Goal: Information Seeking & Learning: Learn about a topic

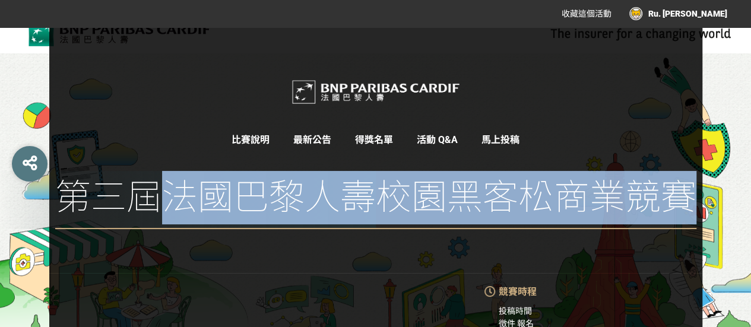
drag, startPoint x: 172, startPoint y: 197, endPoint x: 685, endPoint y: 201, distance: 512.7
click at [685, 201] on span "第三屆法國巴黎人壽校園黑客松商業競賽" at bounding box center [375, 200] width 641 height 58
copy span "法國巴黎人壽校園黑客松商業競賽"
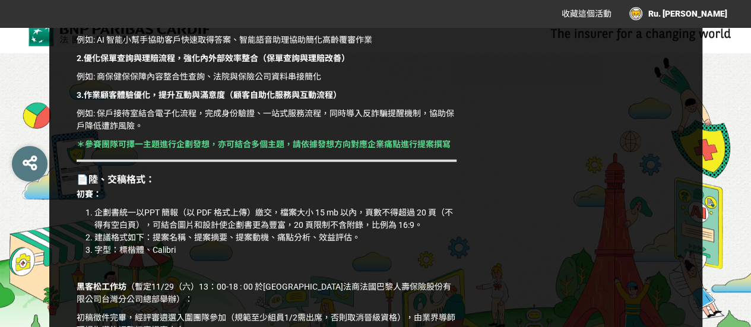
scroll to position [1681, 0]
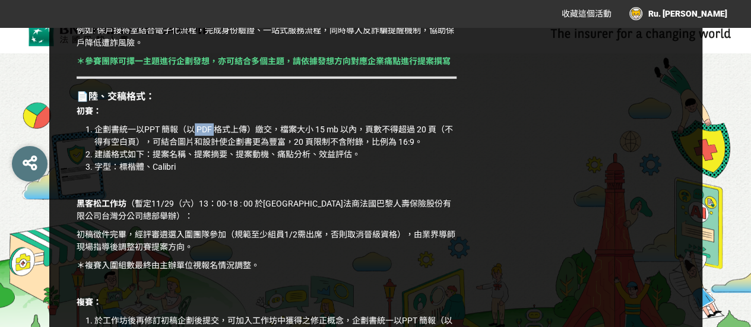
drag, startPoint x: 192, startPoint y: 137, endPoint x: 215, endPoint y: 140, distance: 23.3
click at [215, 140] on li "企劃書統一以PPT 簡報（以 PDF 格式上傳）繳交，檔案大小 15 mb 以內，頁數不得超過 20 頁（不得有空白頁），可結合圖片和設計使企劃書更為豐富，2…" at bounding box center [275, 135] width 362 height 25
drag, startPoint x: 255, startPoint y: 139, endPoint x: 270, endPoint y: 143, distance: 15.3
click at [270, 143] on li "企劃書統一以PPT 簡報（以 PDF 格式上傳）繳交，檔案大小 15 mb 以內，頁數不得超過 20 頁（不得有空白頁），可結合圖片和設計使企劃書更為豐富，2…" at bounding box center [275, 135] width 362 height 25
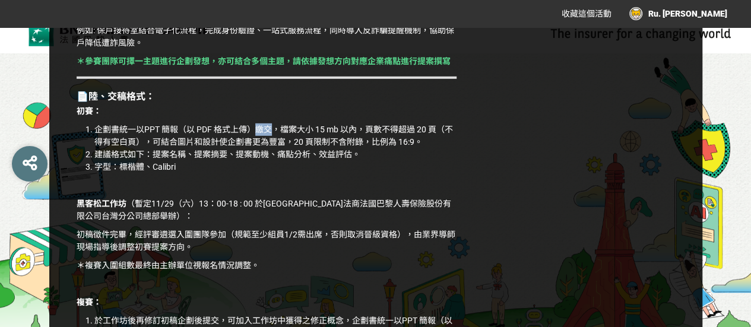
click at [270, 143] on li "企劃書統一以PPT 簡報（以 PDF 格式上傳）繳交，檔案大小 15 mb 以內，頁數不得超過 20 頁（不得有空白頁），可結合圖片和設計使企劃書更為豐富，2…" at bounding box center [275, 135] width 362 height 25
drag, startPoint x: 328, startPoint y: 144, endPoint x: 342, endPoint y: 148, distance: 14.8
click at [342, 148] on li "企劃書統一以PPT 簡報（以 PDF 格式上傳）繳交，檔案大小 15 mb 以內，頁數不得超過 20 頁（不得有空白頁），可結合圖片和設計使企劃書更為豐富，2…" at bounding box center [275, 135] width 362 height 25
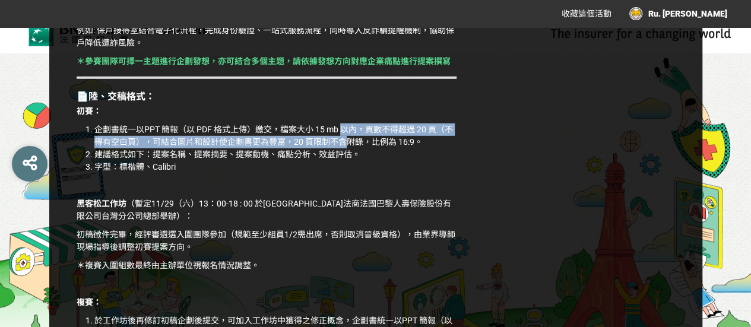
drag, startPoint x: 342, startPoint y: 148, endPoint x: 336, endPoint y: 153, distance: 8.0
click at [336, 148] on li "企劃書統一以PPT 簡報（以 PDF 格式上傳）繳交，檔案大小 15 mb 以內，頁數不得超過 20 頁（不得有空白頁），可結合圖片和設計使企劃書更為豐富，2…" at bounding box center [275, 135] width 362 height 25
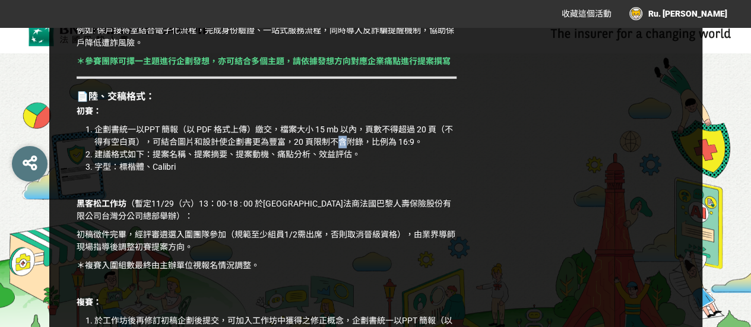
drag, startPoint x: 336, startPoint y: 153, endPoint x: 344, endPoint y: 156, distance: 8.3
click at [344, 148] on li "企劃書統一以PPT 簡報（以 PDF 格式上傳）繳交，檔案大小 15 mb 以內，頁數不得超過 20 頁（不得有空白頁），可結合圖片和設計使企劃書更為豐富，2…" at bounding box center [275, 135] width 362 height 25
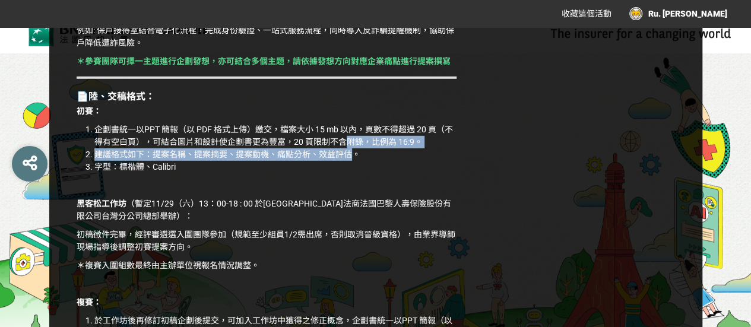
drag, startPoint x: 342, startPoint y: 158, endPoint x: 352, endPoint y: 161, distance: 11.1
click at [352, 161] on ol "企劃書統一以PPT 簡報（以 PDF 格式上傳）繳交，檔案大小 15 mb 以內，頁數不得超過 20 頁（不得有空白頁），可結合圖片和設計使企劃書更為豐富，2…" at bounding box center [267, 148] width 380 height 50
click at [352, 161] on li "建議格式如下：提案名稱、提案摘要、提案動機、痛點分析、效益評估。" at bounding box center [275, 154] width 362 height 12
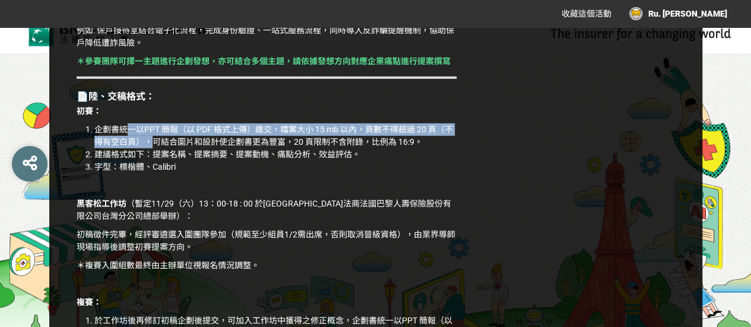
drag, startPoint x: 129, startPoint y: 147, endPoint x: 153, endPoint y: 152, distance: 24.3
click at [153, 148] on li "企劃書統一以PPT 簡報（以 PDF 格式上傳）繳交，檔案大小 15 mb 以內，頁數不得超過 20 頁（不得有空白頁），可結合圖片和設計使企劃書更為豐富，2…" at bounding box center [275, 135] width 362 height 25
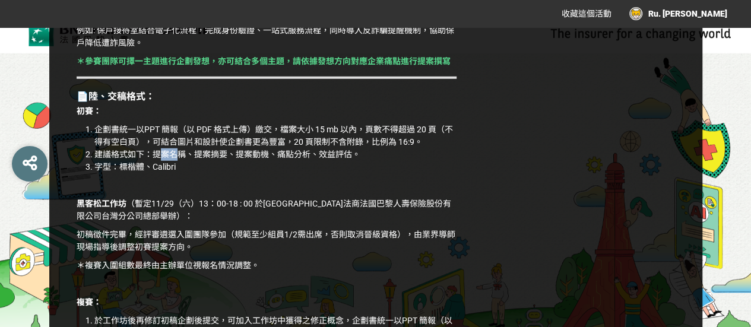
drag, startPoint x: 158, startPoint y: 162, endPoint x: 176, endPoint y: 165, distance: 17.5
click at [176, 161] on li "建議格式如下：提案名稱、提案摘要、提案動機、痛點分析、效益評估。" at bounding box center [275, 154] width 362 height 12
drag, startPoint x: 192, startPoint y: 169, endPoint x: 220, endPoint y: 170, distance: 27.4
click at [220, 161] on li "建議格式如下：提案名稱、提案摘要、提案動機、痛點分析、效益評估。" at bounding box center [275, 154] width 362 height 12
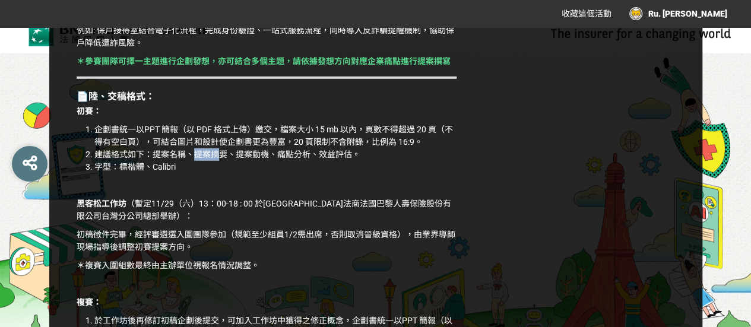
click at [220, 161] on li "建議格式如下：提案名稱、提案摘要、提案動機、痛點分析、效益評估。" at bounding box center [275, 154] width 362 height 12
drag, startPoint x: 242, startPoint y: 166, endPoint x: 262, endPoint y: 168, distance: 19.7
click at [262, 161] on li "建議格式如下：提案名稱、提案摘要、提案動機、痛點分析、效益評估。" at bounding box center [275, 154] width 362 height 12
drag, startPoint x: 240, startPoint y: 164, endPoint x: 269, endPoint y: 170, distance: 29.6
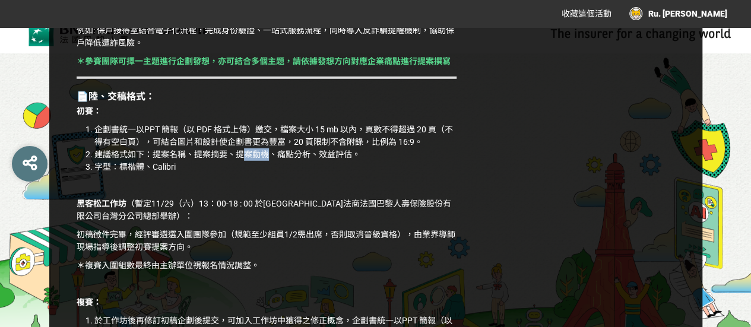
click at [269, 161] on li "建議格式如下：提案名稱、提案摘要、提案動機、痛點分析、效益評估。" at bounding box center [275, 154] width 362 height 12
drag, startPoint x: 234, startPoint y: 165, endPoint x: 266, endPoint y: 173, distance: 33.5
click at [266, 161] on li "建議格式如下：提案名稱、提案摘要、提案動機、痛點分析、效益評估。" at bounding box center [275, 154] width 362 height 12
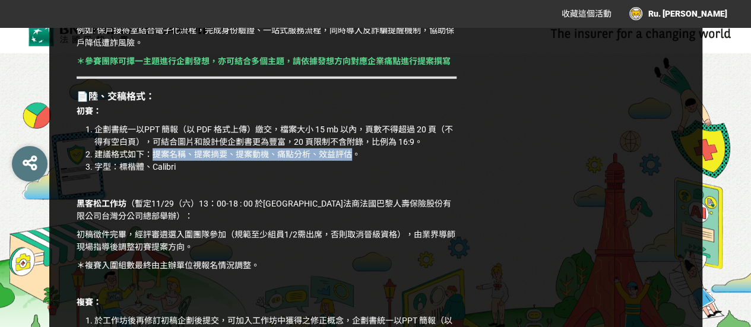
drag, startPoint x: 154, startPoint y: 170, endPoint x: 351, endPoint y: 166, distance: 197.0
click at [351, 161] on li "建議格式如下：提案名稱、提案摘要、提案動機、痛點分析、效益評估。" at bounding box center [275, 154] width 362 height 12
copy li "提案名稱、提案摘要、提案動機、痛點分析、效益評估"
